Goal: Task Accomplishment & Management: Use online tool/utility

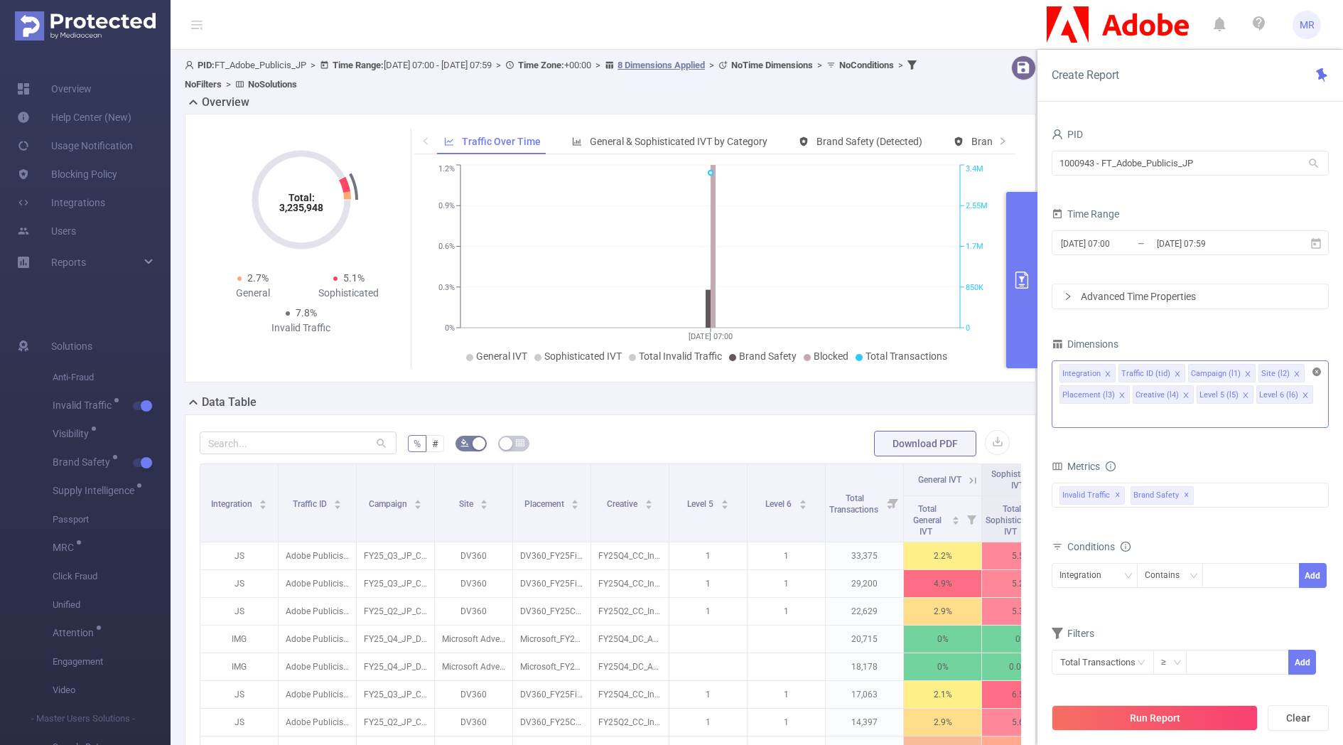
click at [1314, 373] on icon "icon: close-circle" at bounding box center [1316, 371] width 9 height 9
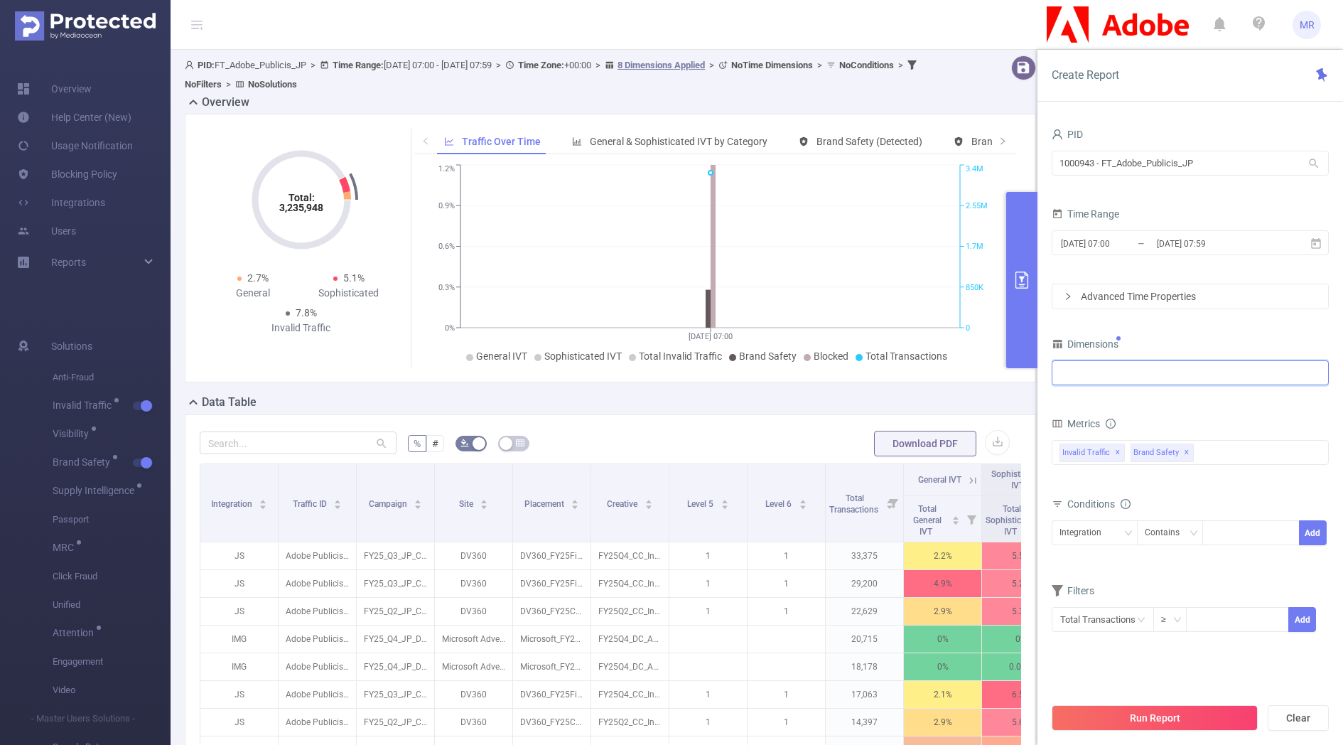
click at [1152, 377] on div at bounding box center [1189, 372] width 261 height 23
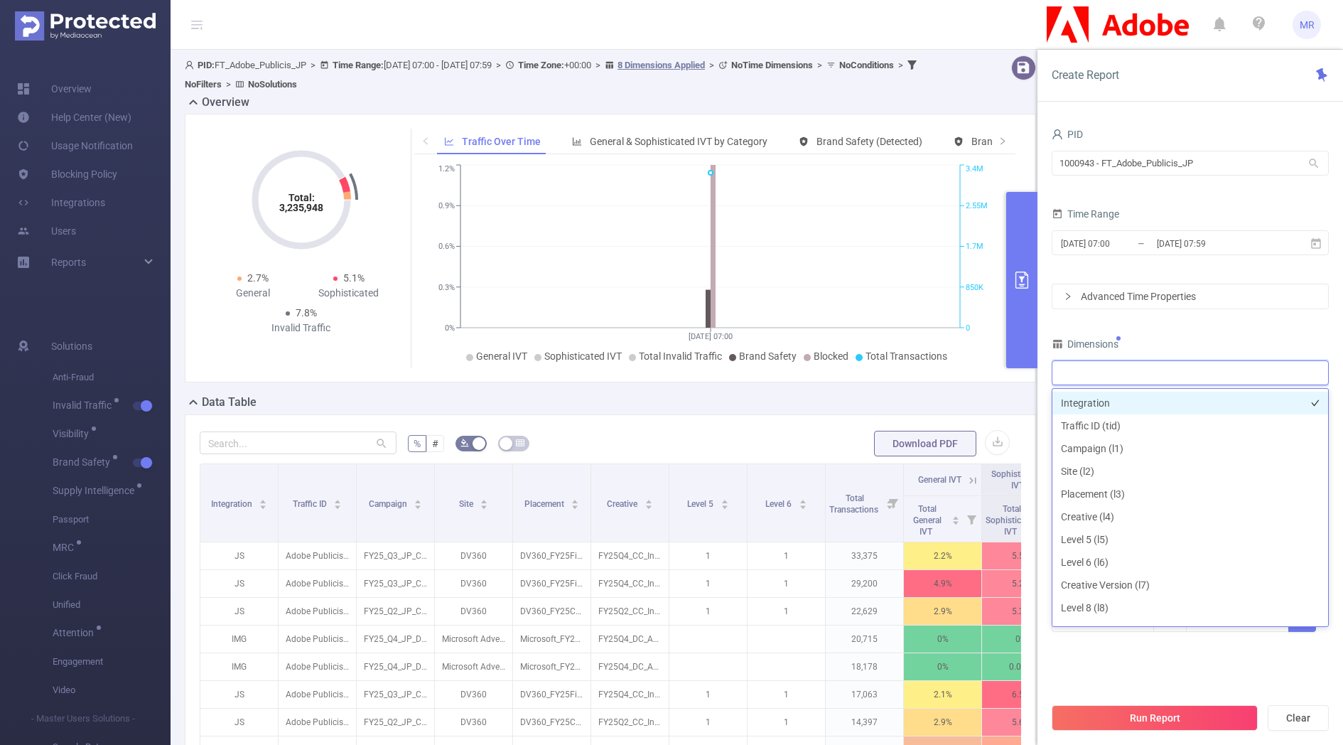
click at [1112, 398] on li "Integration" at bounding box center [1190, 402] width 276 height 23
click at [1156, 332] on div "PID 1000943 - FT_Adobe_Publicis_JP 1000943 - FT_Adobe_Publicis_JP Time Range [D…" at bounding box center [1189, 387] width 277 height 526
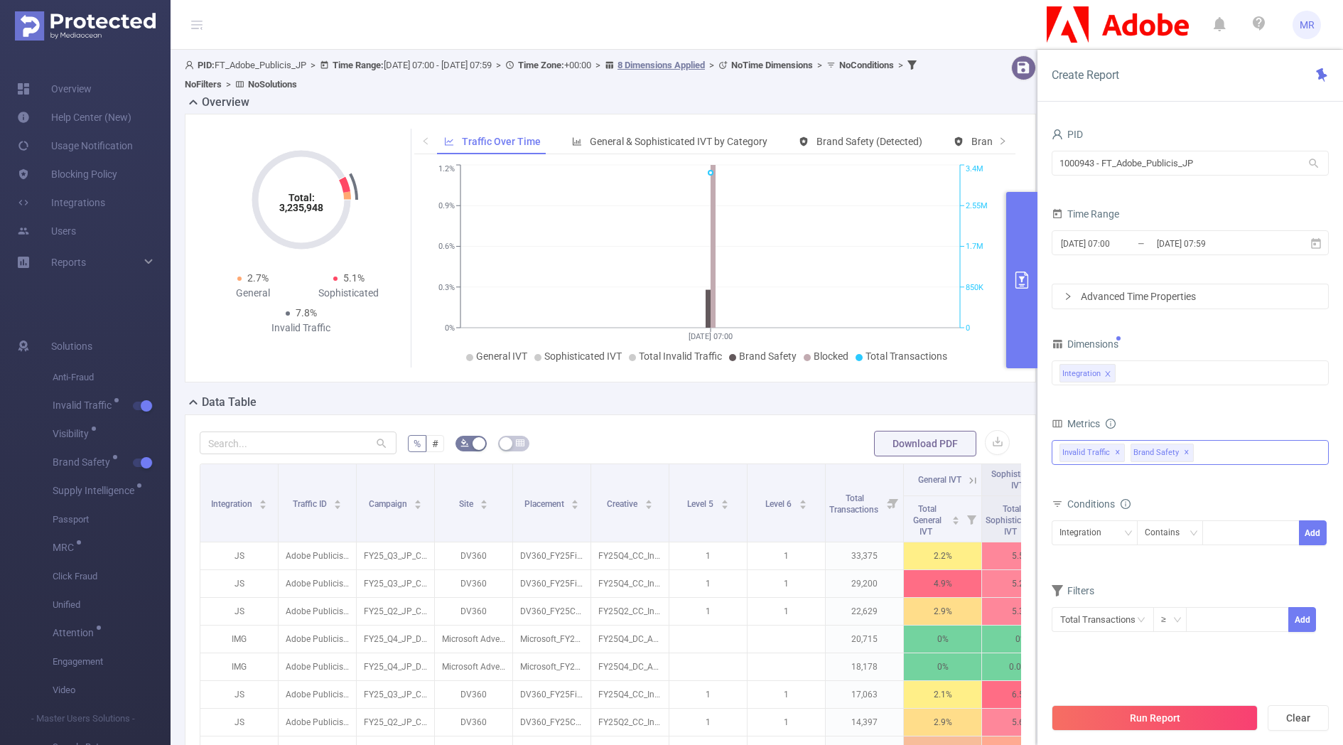
click at [1189, 453] on span "✕" at bounding box center [1187, 452] width 6 height 17
click at [1117, 448] on span "✕" at bounding box center [1118, 452] width 6 height 17
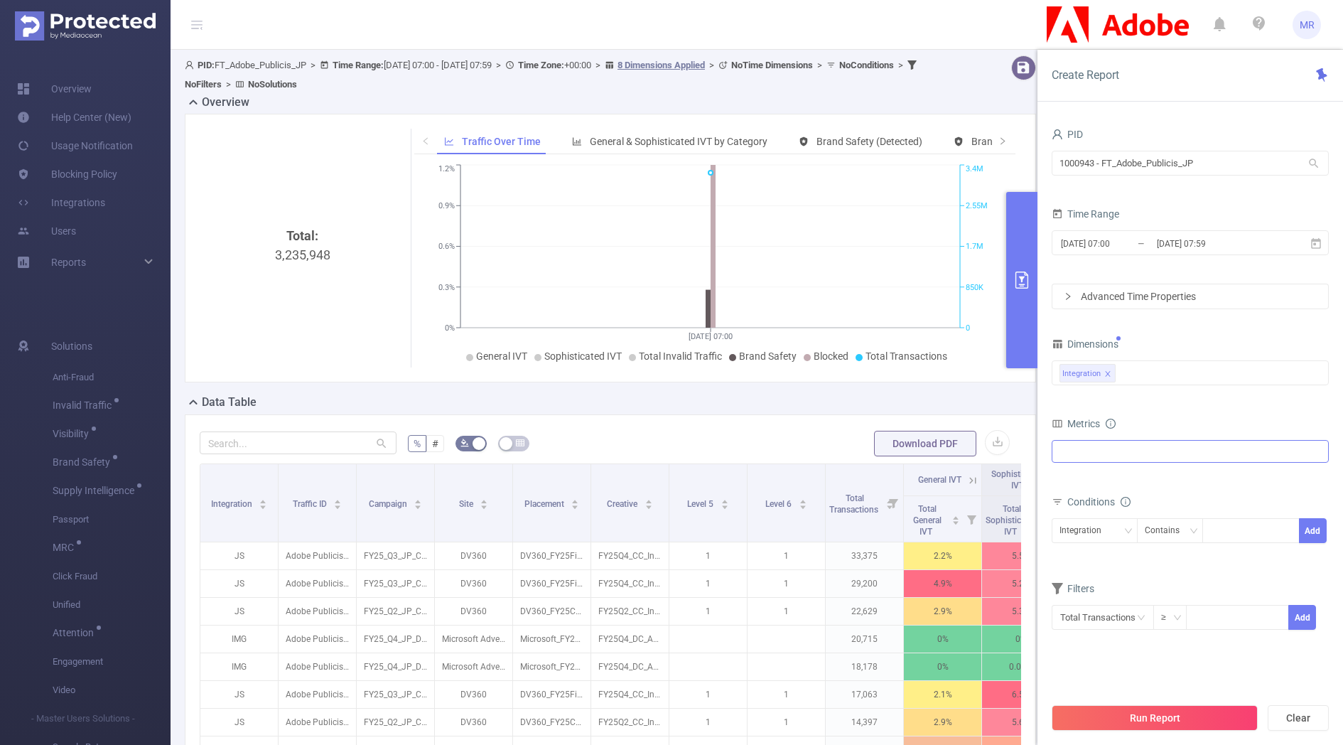
click at [1141, 451] on div at bounding box center [1189, 451] width 277 height 23
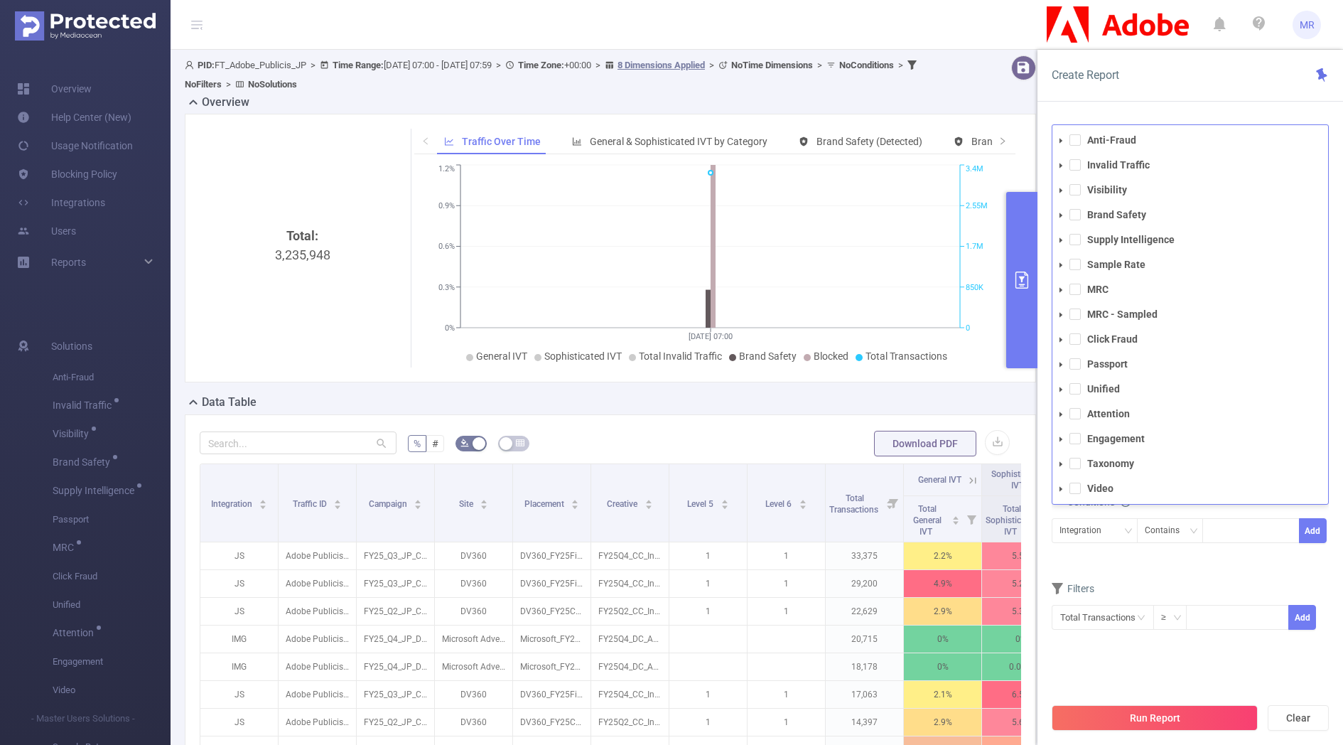
click at [1061, 412] on icon "icon: caret-down" at bounding box center [1060, 414] width 7 height 7
click at [1074, 436] on icon "icon: caret-down" at bounding box center [1073, 439] width 7 height 7
click at [1077, 417] on span at bounding box center [1074, 413] width 11 height 11
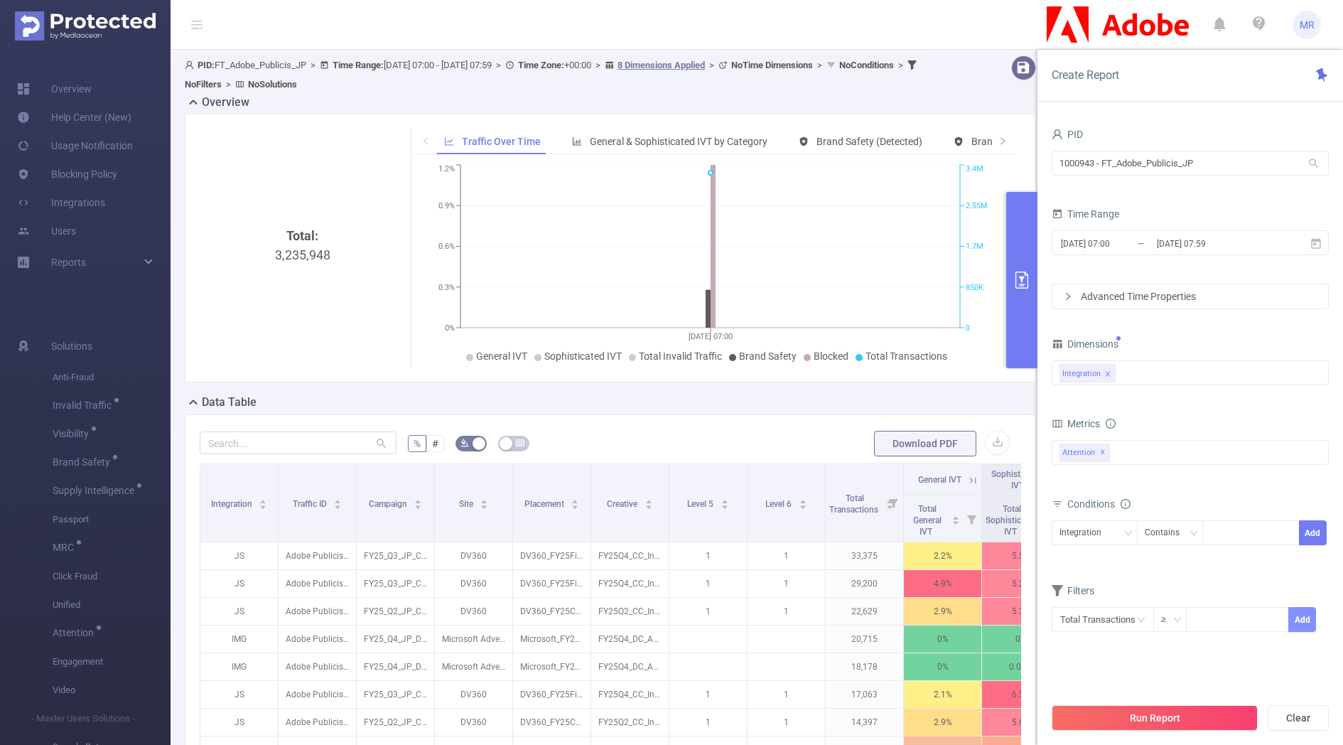
click at [1294, 619] on button "Add" at bounding box center [1302, 619] width 28 height 25
click at [1127, 244] on input "[DATE] 07:00" at bounding box center [1116, 243] width 115 height 19
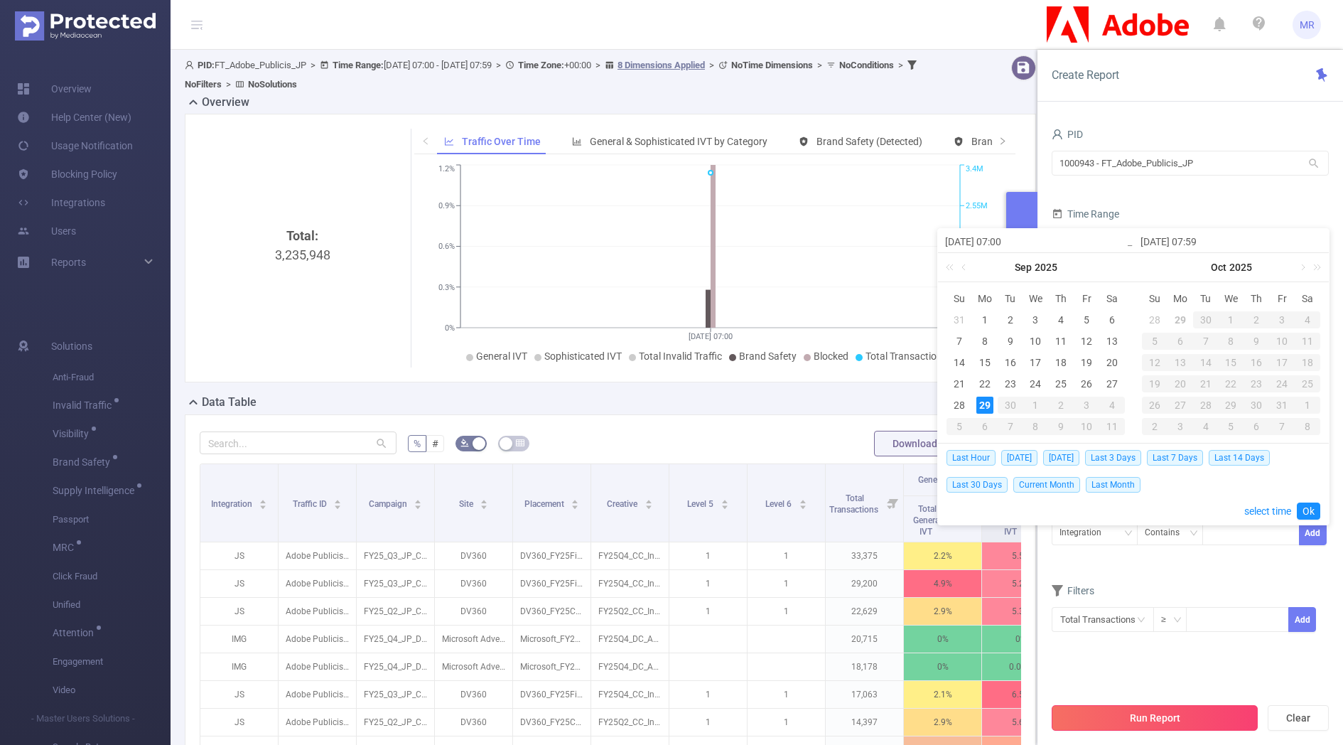
click at [1146, 715] on button "Run Report" at bounding box center [1154, 718] width 206 height 26
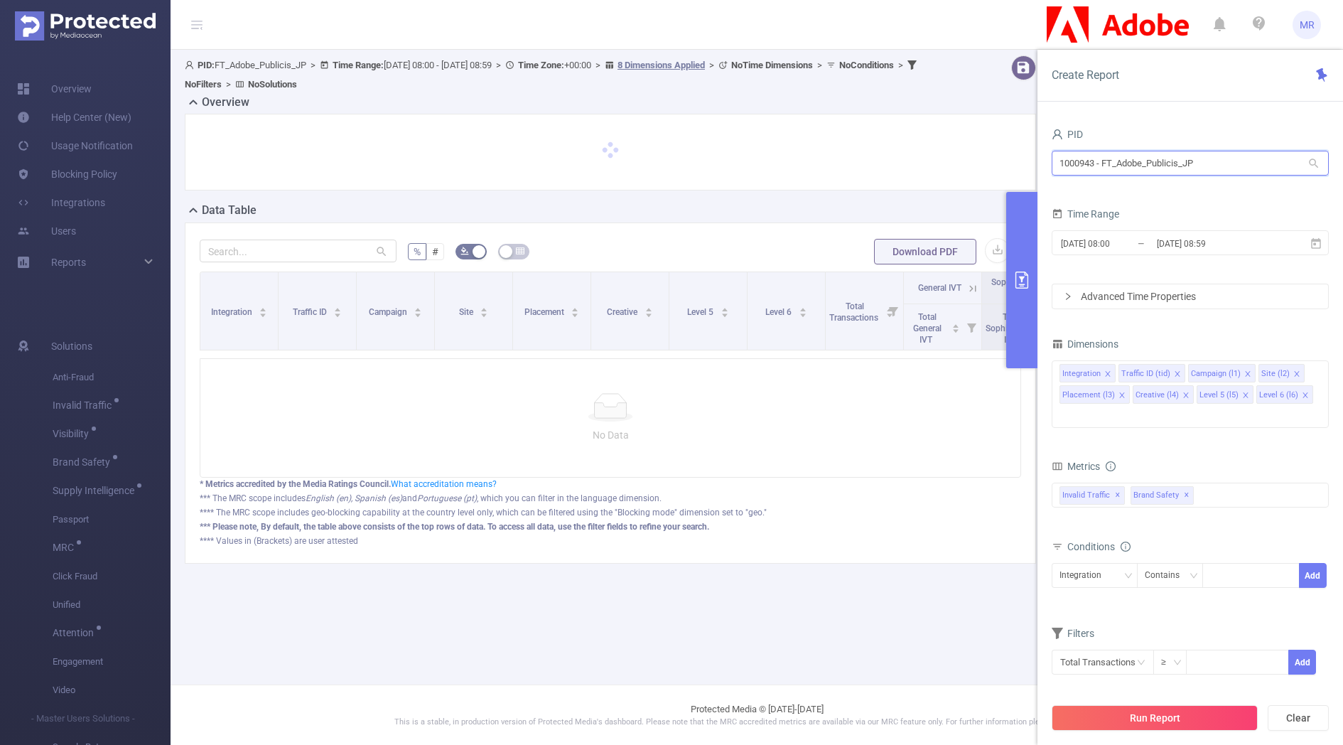
click at [1118, 167] on input "1000943 - FT_Adobe_Publicis_JP" at bounding box center [1189, 163] width 277 height 25
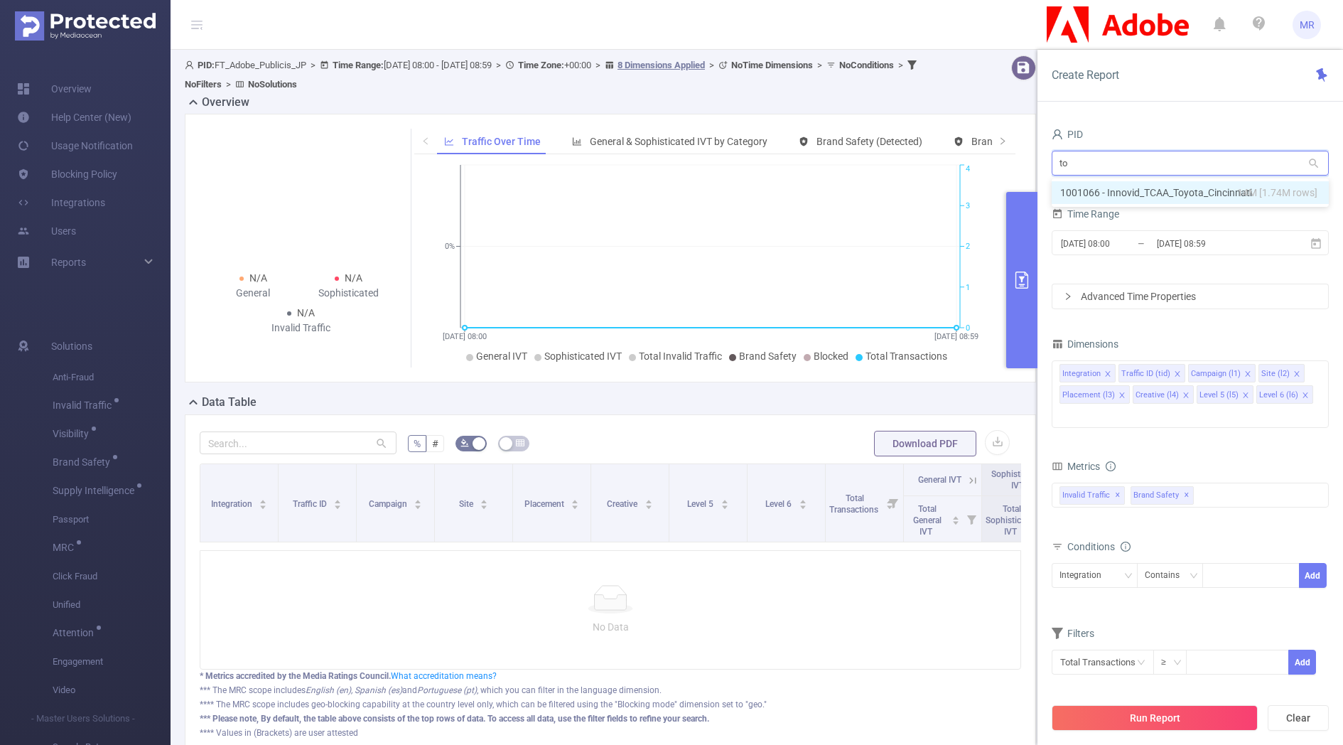
type input "t"
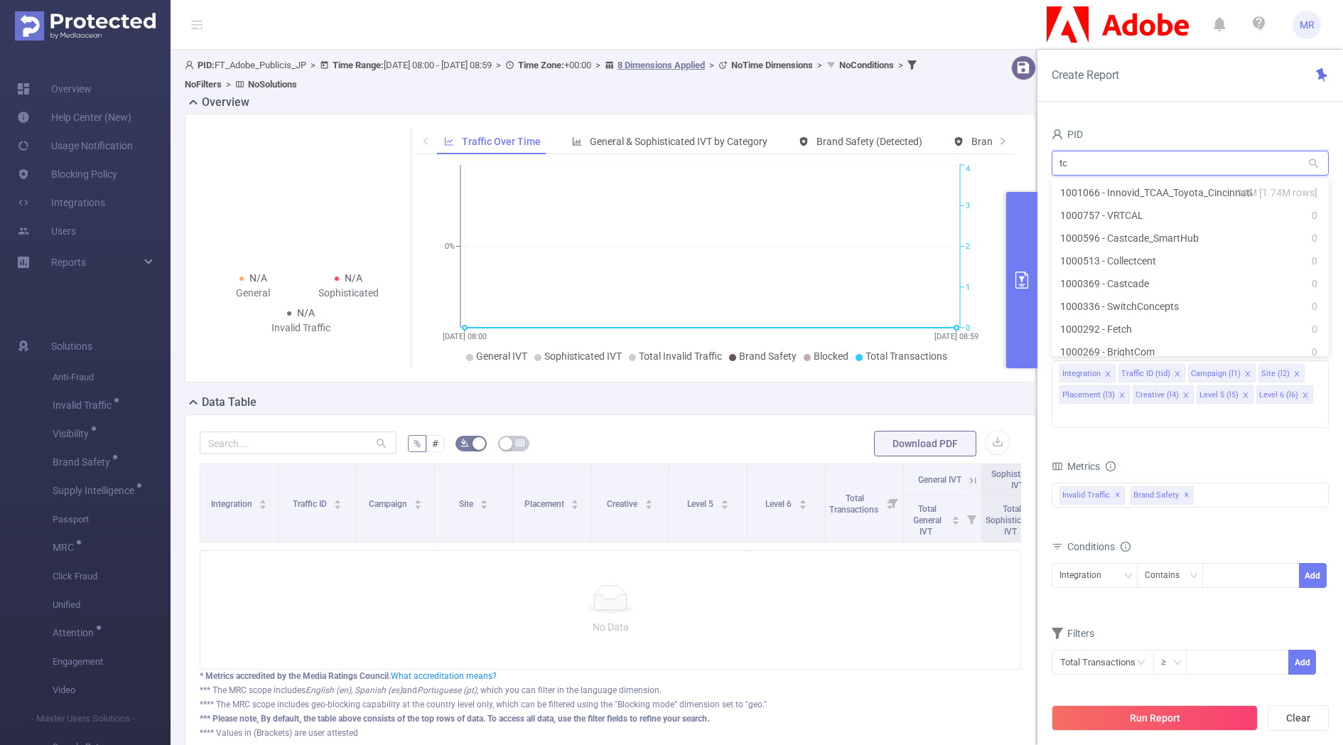
click at [1100, 158] on input "tc" at bounding box center [1189, 163] width 277 height 25
type input "tc"
